Goal: Check status: Check status

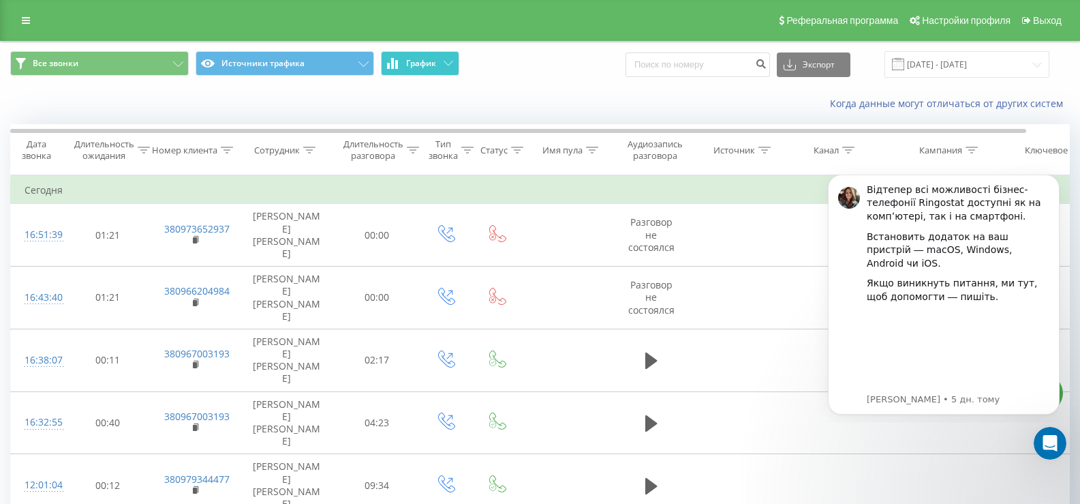
click at [416, 60] on span "График" at bounding box center [421, 64] width 30 height 10
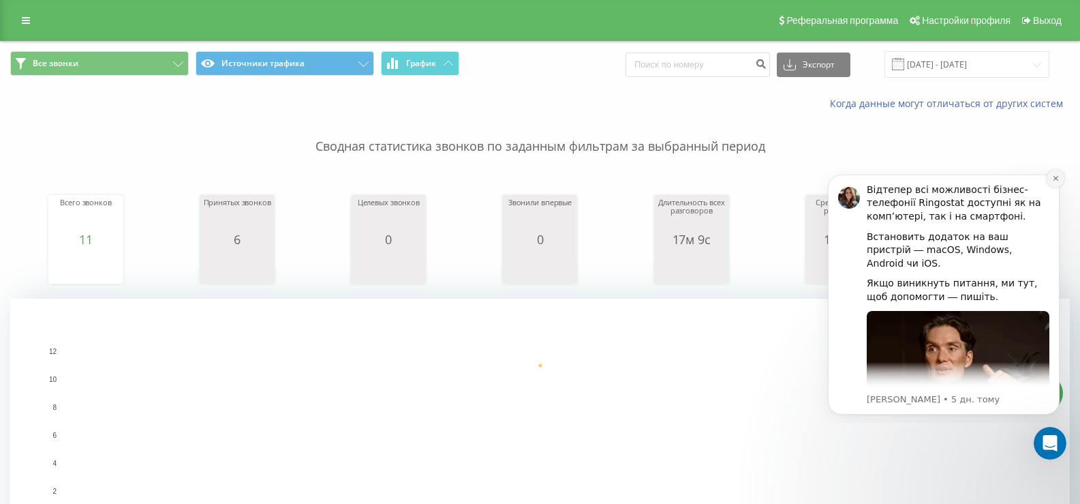
click at [1060, 179] on button "Dismiss notification" at bounding box center [1056, 179] width 18 height 18
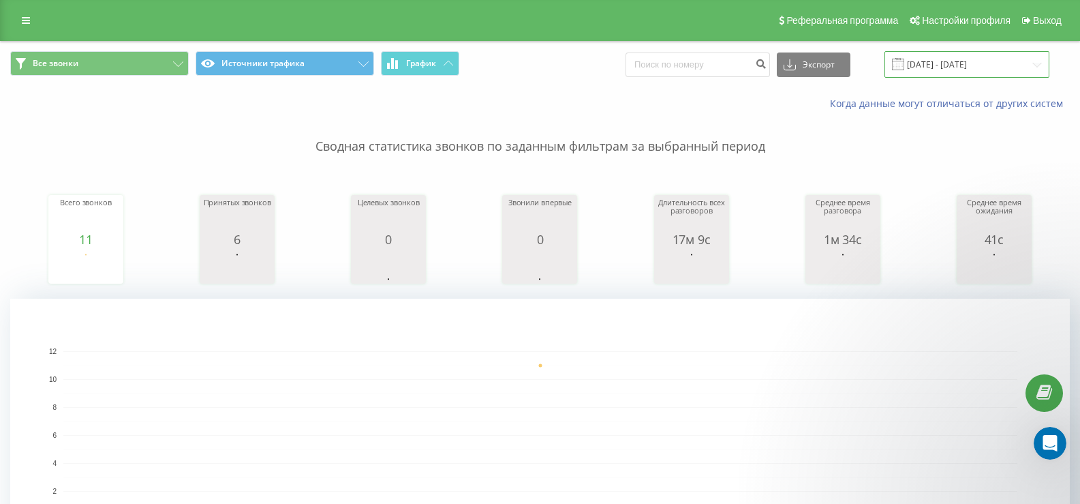
click at [990, 76] on input "[DATE] - [DATE]" at bounding box center [967, 64] width 165 height 27
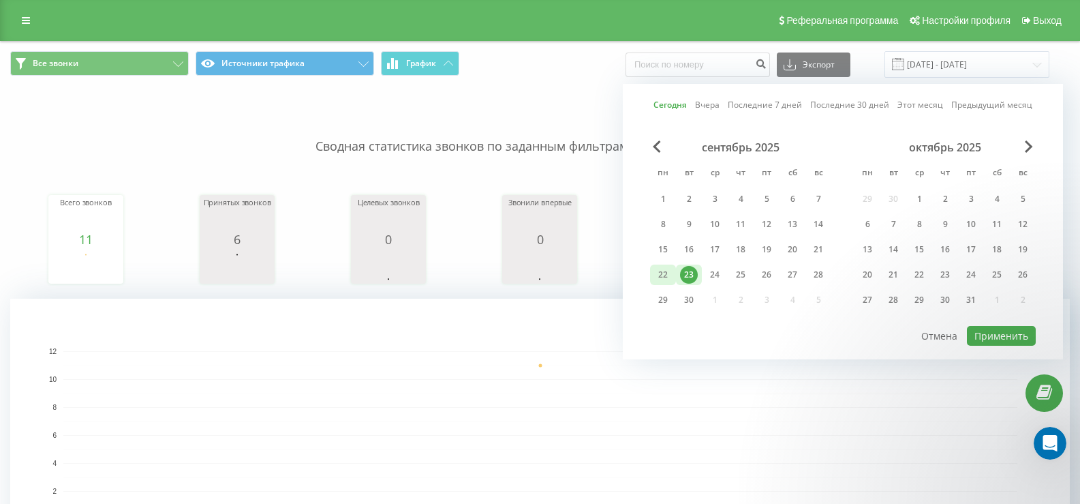
click at [670, 273] on div "22" at bounding box center [663, 275] width 18 height 18
click at [985, 341] on button "Применить" at bounding box center [1001, 336] width 69 height 20
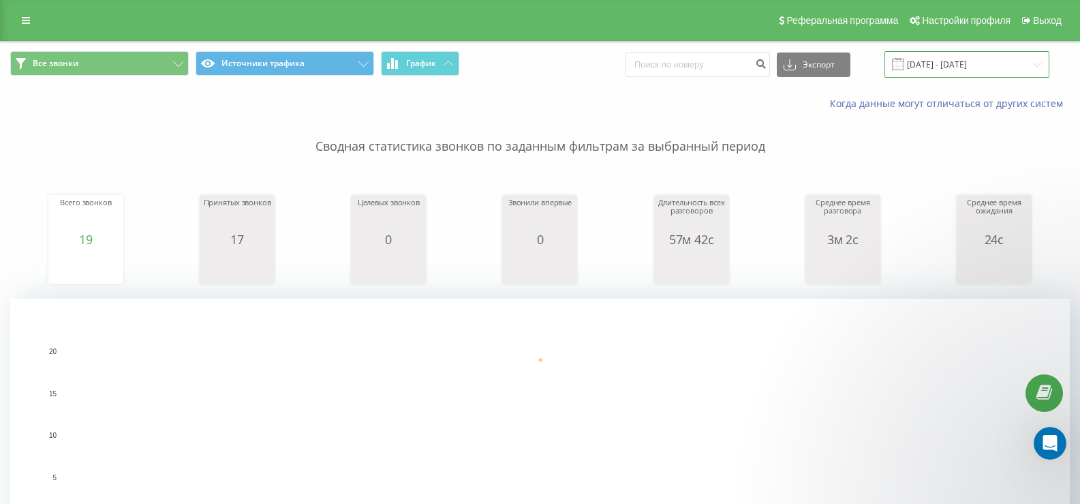
click at [1016, 70] on input "[DATE] - [DATE]" at bounding box center [967, 64] width 165 height 27
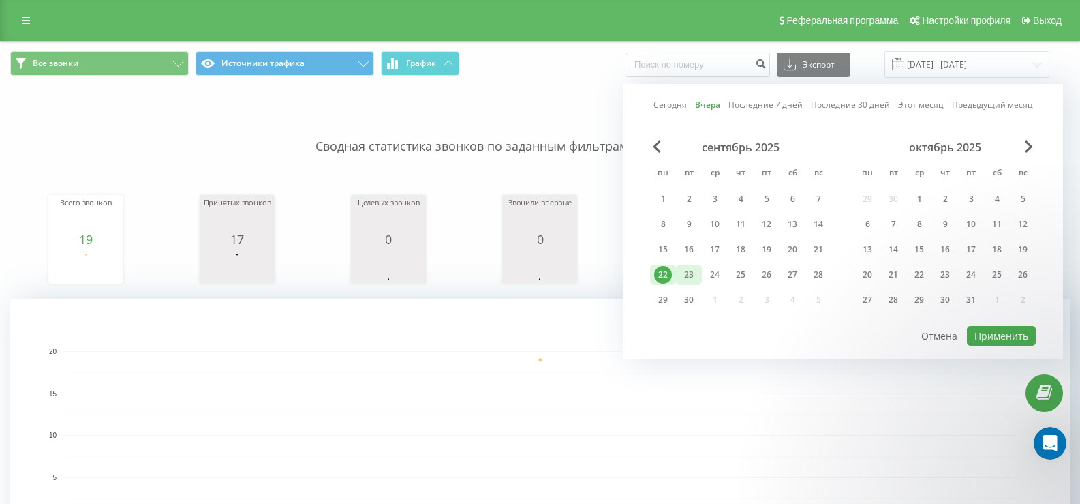
click at [699, 279] on div "23" at bounding box center [689, 274] width 26 height 20
click at [1004, 340] on button "Применить" at bounding box center [1001, 336] width 69 height 20
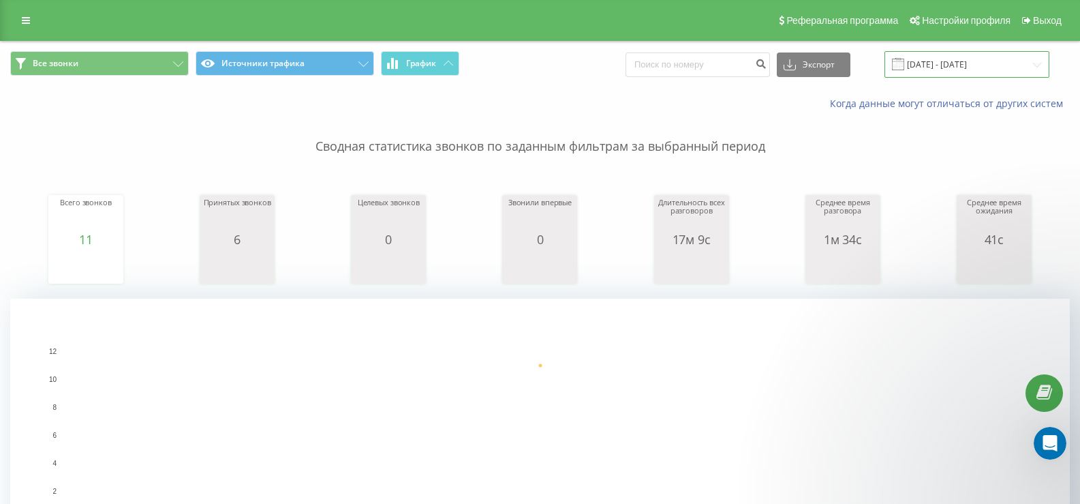
click at [1026, 65] on input "[DATE] - [DATE]" at bounding box center [967, 64] width 165 height 27
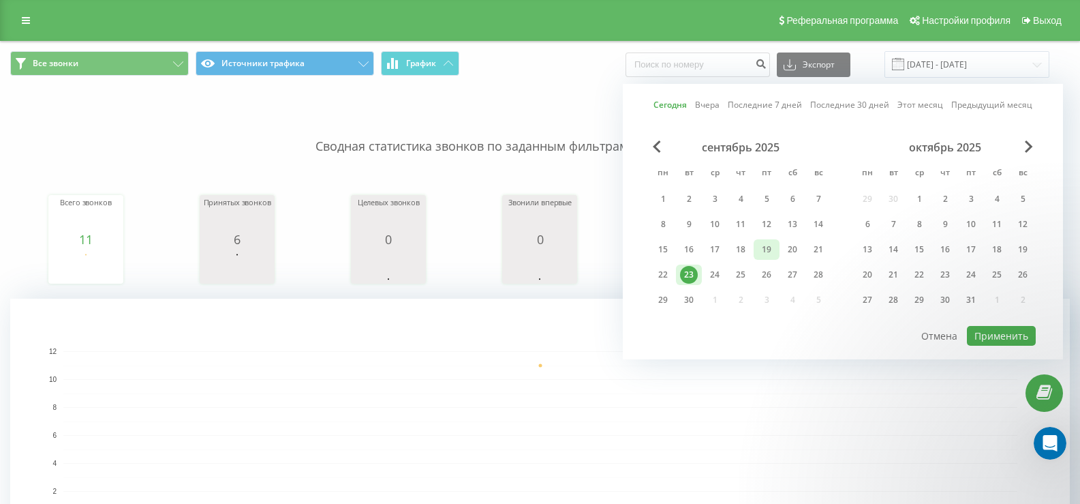
click at [767, 251] on div "19" at bounding box center [767, 250] width 18 height 18
click at [994, 340] on button "Применить" at bounding box center [1001, 336] width 69 height 20
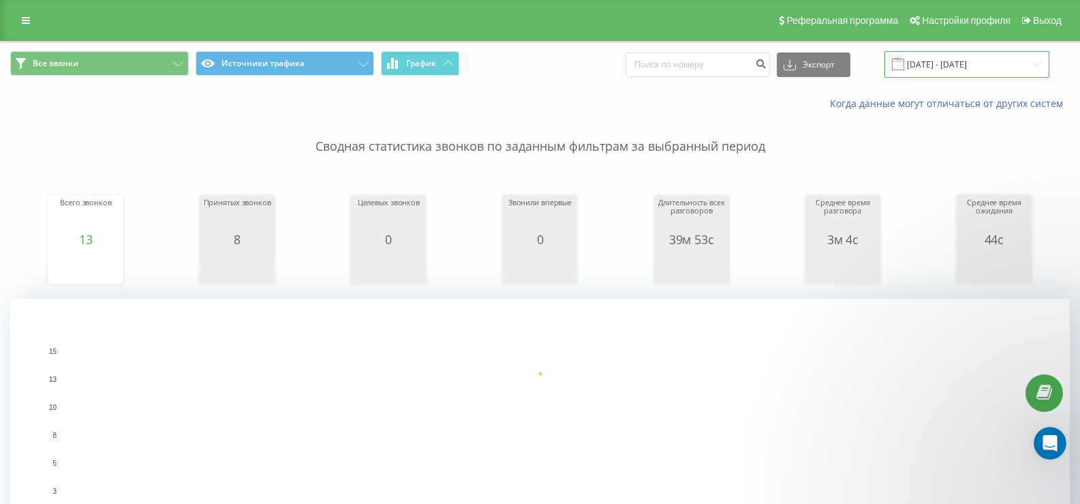
click at [1028, 67] on input "[DATE] - [DATE]" at bounding box center [967, 64] width 165 height 27
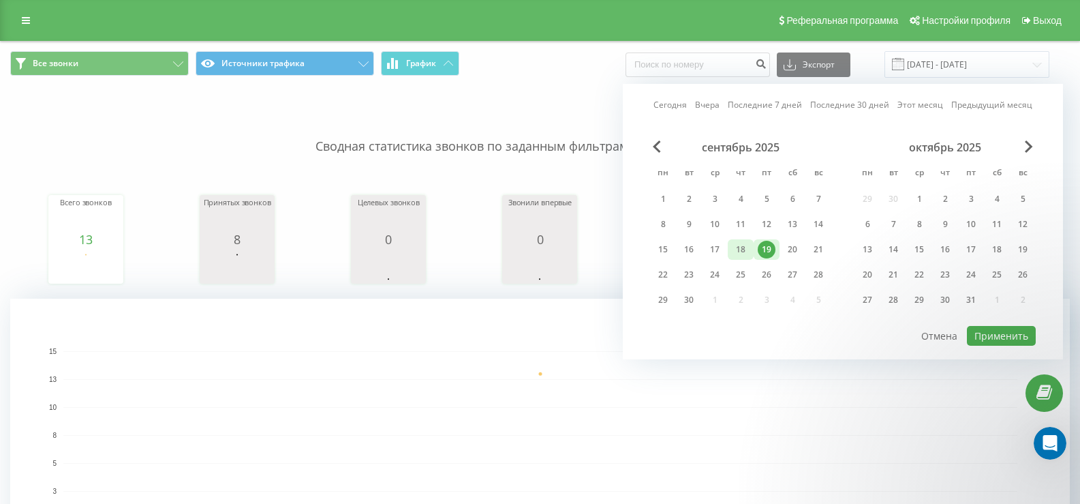
click at [741, 246] on div "18" at bounding box center [741, 250] width 18 height 18
click at [996, 331] on button "Применить" at bounding box center [1001, 336] width 69 height 20
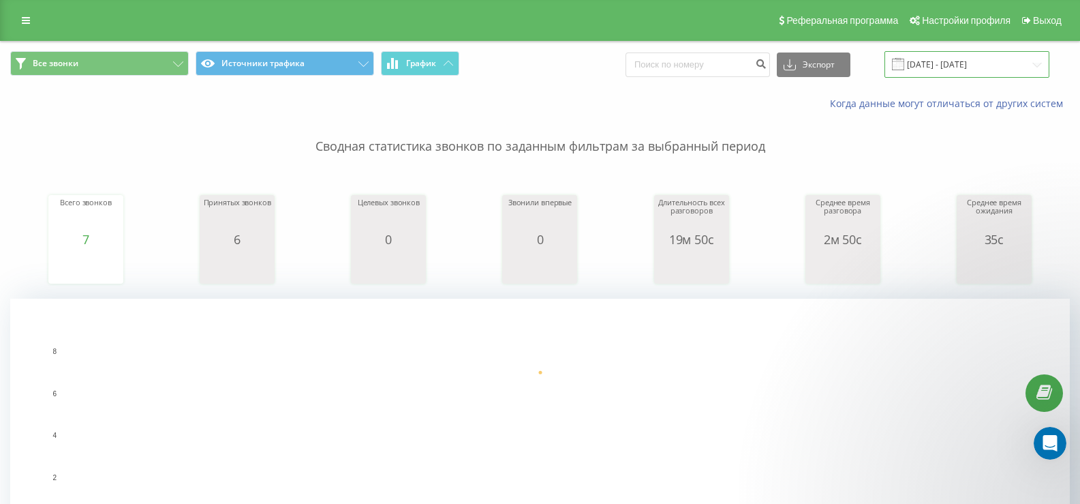
click at [986, 65] on input "[DATE] - [DATE]" at bounding box center [967, 64] width 165 height 27
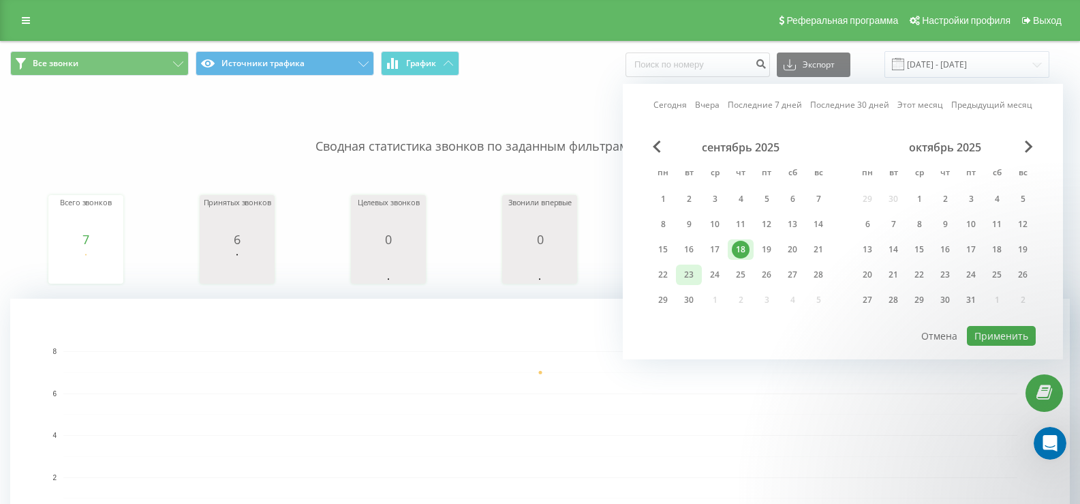
click at [697, 274] on div "23" at bounding box center [689, 275] width 18 height 18
click at [980, 335] on button "Применить" at bounding box center [1001, 336] width 69 height 20
type input "[DATE] - [DATE]"
